Goal: Task Accomplishment & Management: Manage account settings

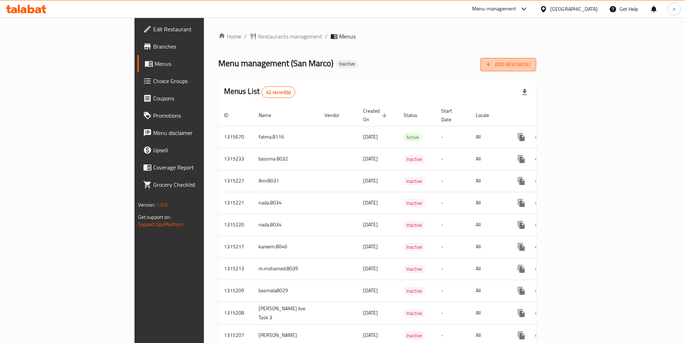
click at [536, 59] on button "Add New Menu" at bounding box center [508, 64] width 56 height 13
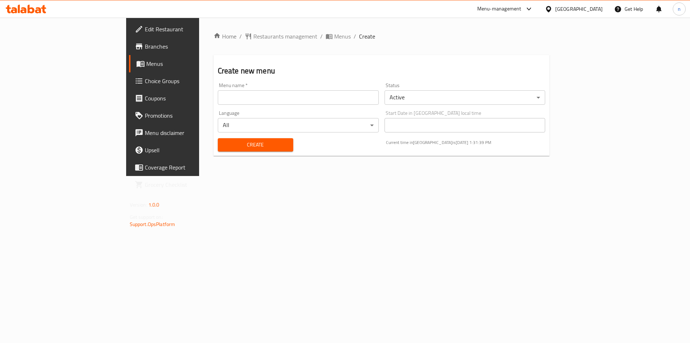
click at [218, 97] on input "text" at bounding box center [298, 97] width 161 height 14
type input "NOUR.8040"
click at [224, 142] on span "Create" at bounding box center [256, 144] width 64 height 9
click at [488, 62] on div "Create new menu Menu name   * Menu name * Status Active ​ Language All ​ Start …" at bounding box center [382, 105] width 337 height 101
click at [146, 67] on span "Menus" at bounding box center [191, 63] width 90 height 9
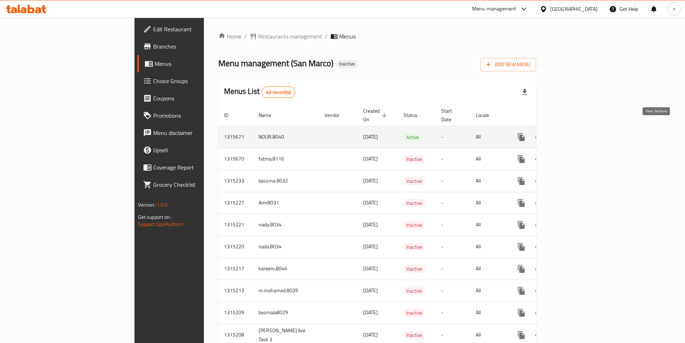
click at [576, 134] on icon "enhanced table" at bounding box center [573, 137] width 6 height 6
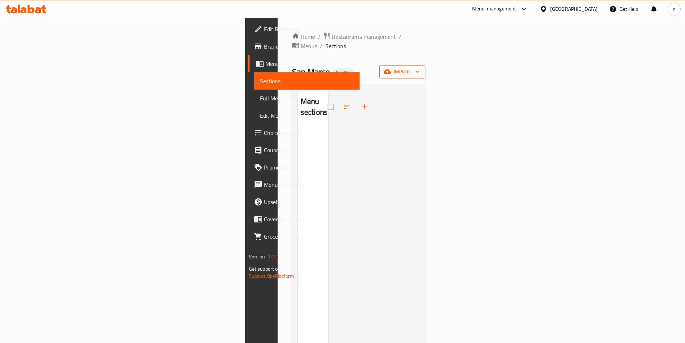
click at [391, 68] on icon "button" at bounding box center [387, 71] width 7 height 7
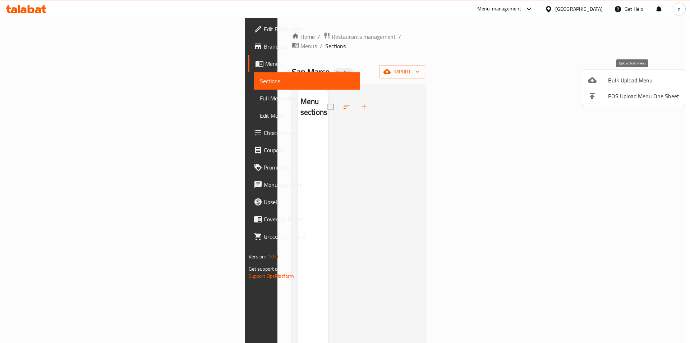
click at [622, 83] on span "Bulk Upload Menu" at bounding box center [643, 80] width 71 height 9
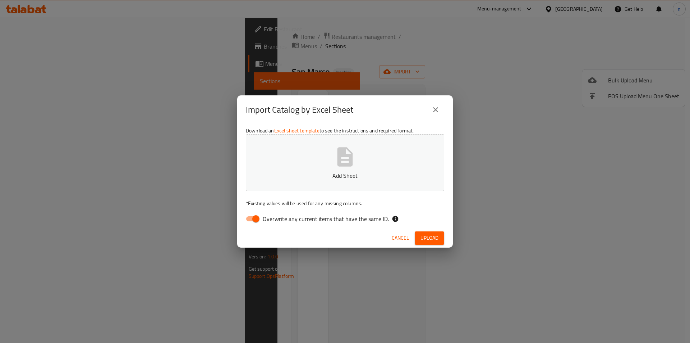
click at [256, 218] on input "Overwrite any current items that have the same ID." at bounding box center [256, 219] width 41 height 14
checkbox input "false"
click at [347, 167] on icon "button" at bounding box center [345, 156] width 23 height 23
click at [438, 236] on span "Upload" at bounding box center [430, 237] width 18 height 9
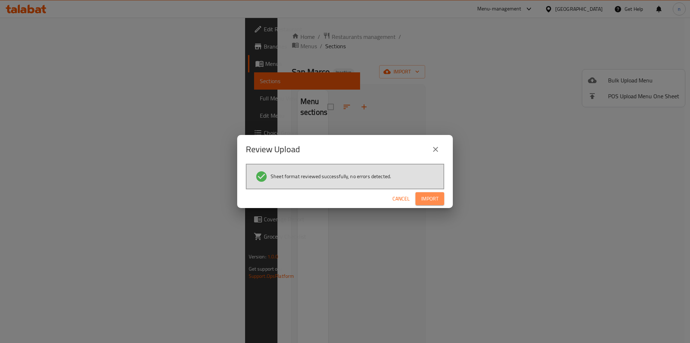
click at [436, 198] on span "Import" at bounding box center [429, 198] width 17 height 9
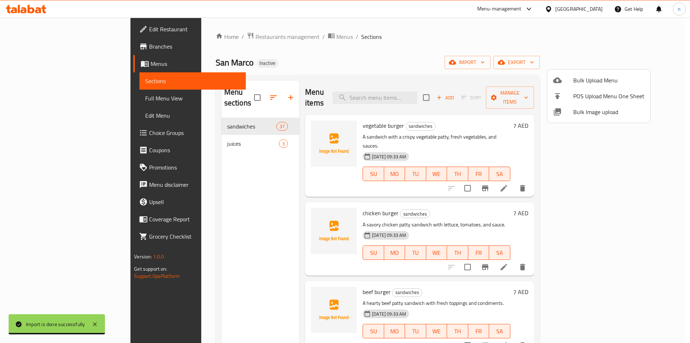
click at [518, 48] on div at bounding box center [345, 171] width 690 height 343
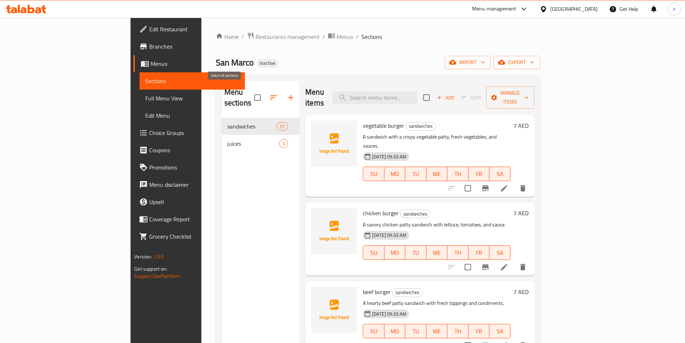
click at [250, 91] on input "checkbox" at bounding box center [257, 97] width 15 height 15
checkbox input "false"
click at [269, 93] on icon "button" at bounding box center [273, 97] width 9 height 9
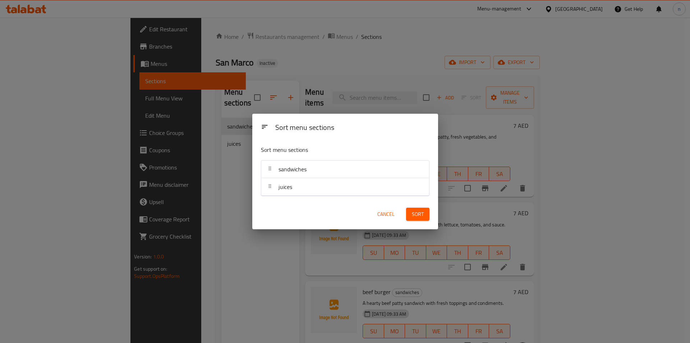
click at [232, 179] on div "Sort menu sections Sort menu sections sandwiches juices Cancel Sort" at bounding box center [345, 171] width 690 height 343
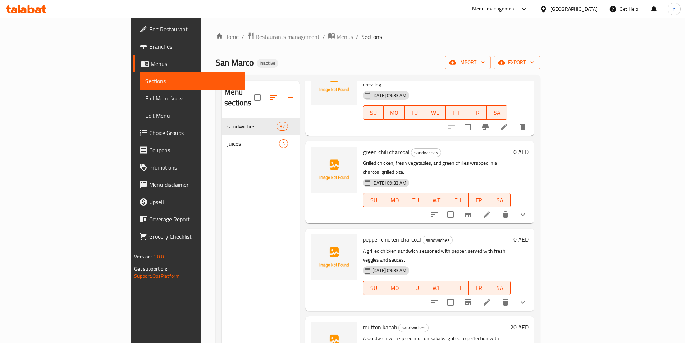
scroll to position [935, 0]
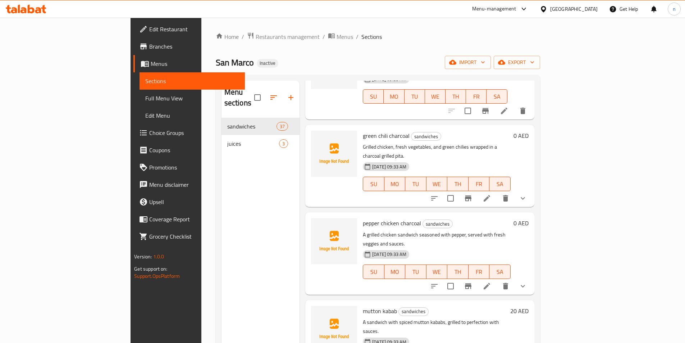
click at [145, 101] on span "Full Menu View" at bounding box center [192, 98] width 94 height 9
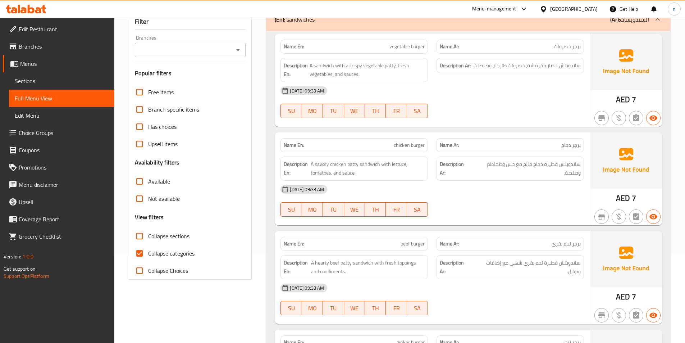
scroll to position [108, 0]
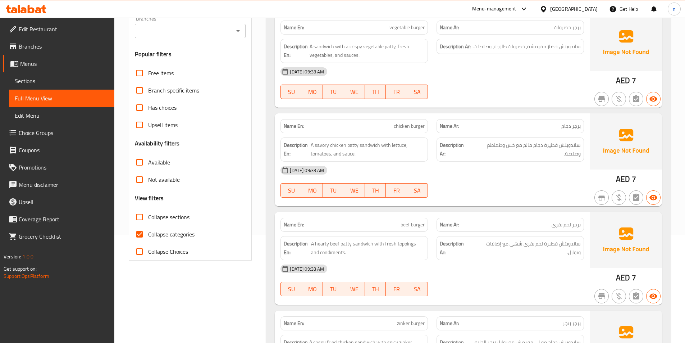
click at [160, 257] on label "Collapse Choices" at bounding box center [159, 251] width 57 height 17
click at [148, 257] on input "Collapse Choices" at bounding box center [139, 251] width 17 height 17
click at [141, 252] on input "Collapse Choices" at bounding box center [139, 251] width 17 height 17
checkbox input "false"
click at [165, 237] on span "Collapse categories" at bounding box center [171, 234] width 46 height 9
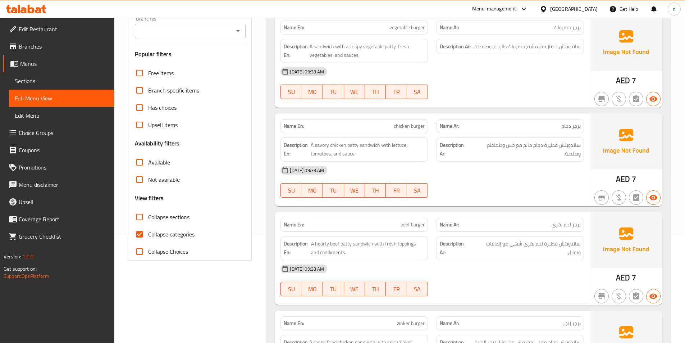
click at [148, 237] on input "Collapse categories" at bounding box center [139, 233] width 17 height 17
checkbox input "false"
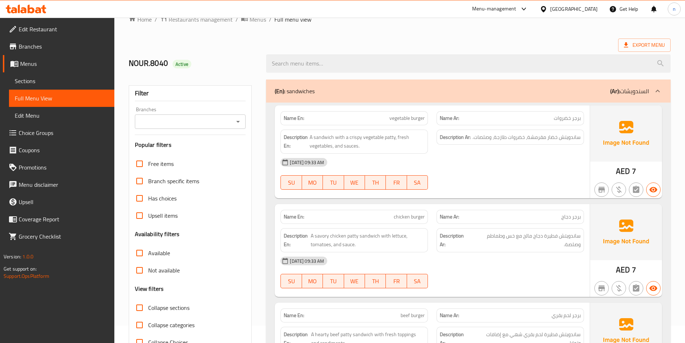
scroll to position [9, 0]
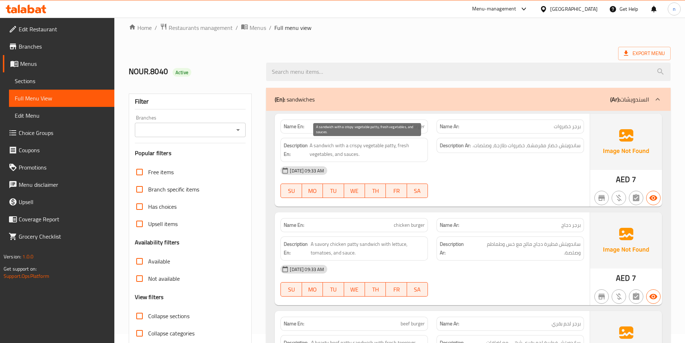
click at [385, 147] on span "A sandwich with a crispy vegetable patty, fresh vegetables, and sauces." at bounding box center [367, 150] width 115 height 18
copy span "patty"
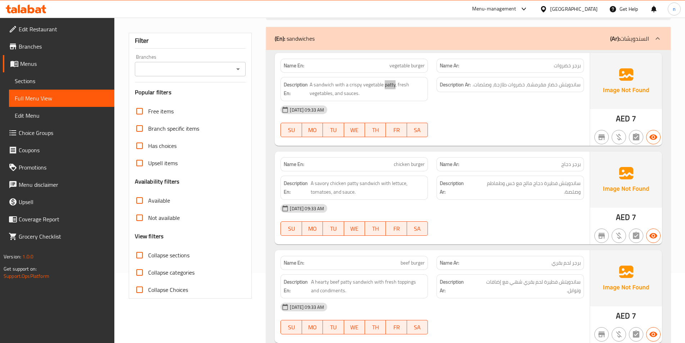
scroll to position [81, 0]
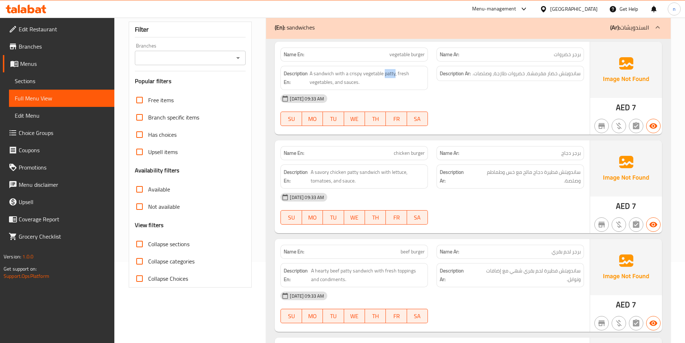
click at [468, 74] on strong "Description Ar:" at bounding box center [455, 73] width 31 height 9
click at [497, 74] on span "ساندويتش خضار مقرمشة، خضروات طازجة، وصلصات." at bounding box center [526, 73] width 108 height 9
drag, startPoint x: 346, startPoint y: 73, endPoint x: 379, endPoint y: 75, distance: 33.1
click at [379, 75] on span "A sandwich with a crispy vegetable patty, fresh vegetables, and sauces." at bounding box center [367, 78] width 115 height 18
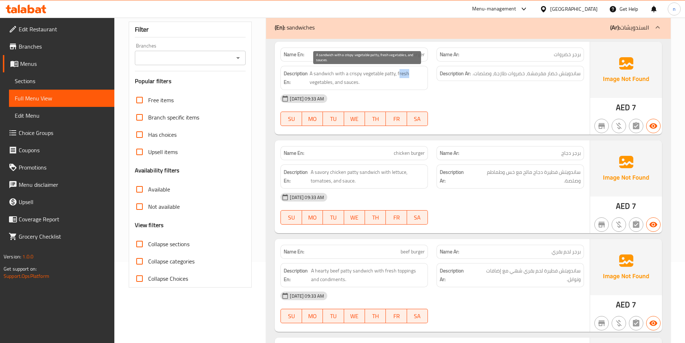
drag, startPoint x: 399, startPoint y: 75, endPoint x: 453, endPoint y: 80, distance: 54.2
click at [444, 78] on div "Description En: A sandwich with a crispy vegetable patty, fresh vegetables, and…" at bounding box center [432, 77] width 312 height 33
click at [481, 124] on div at bounding box center [510, 126] width 156 height 9
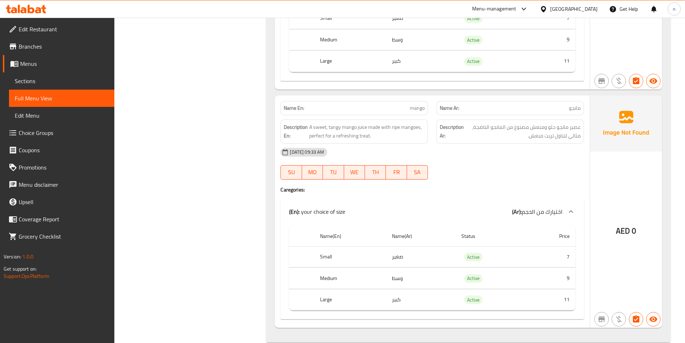
scroll to position [4935, 0]
